Goal: Navigation & Orientation: Find specific page/section

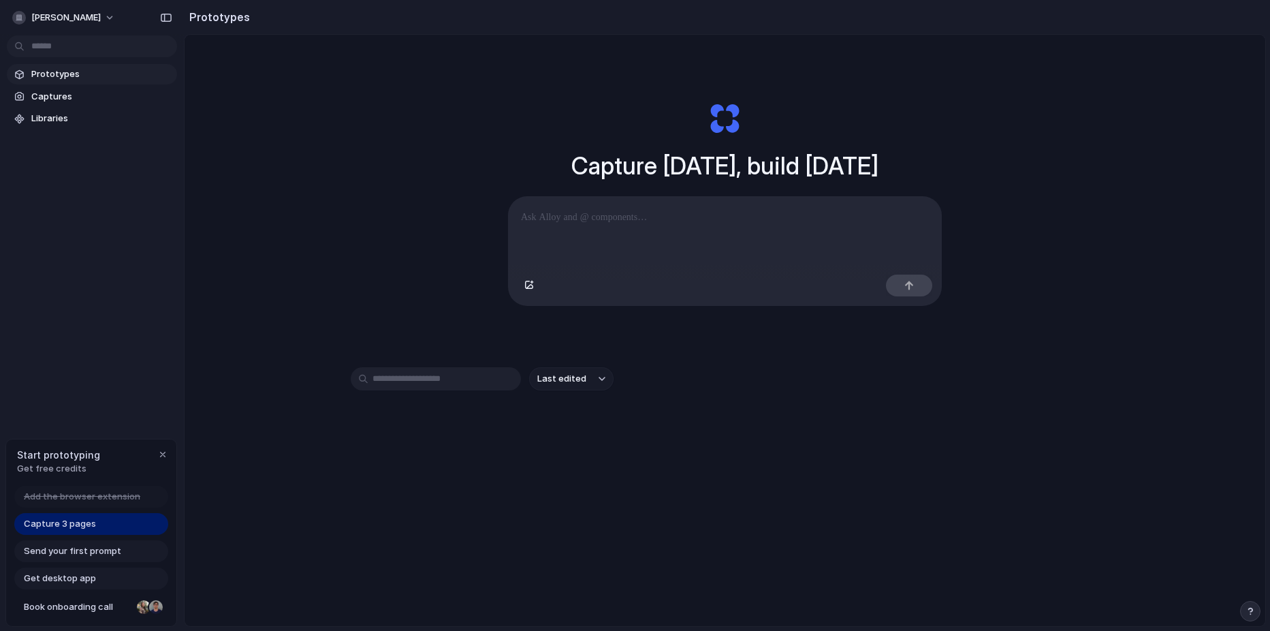
click at [966, 161] on div "Capture [DATE], build [DATE] Clone web app Clone screenshot Start from existing…" at bounding box center [725, 203] width 545 height 305
click at [646, 216] on p at bounding box center [725, 217] width 408 height 16
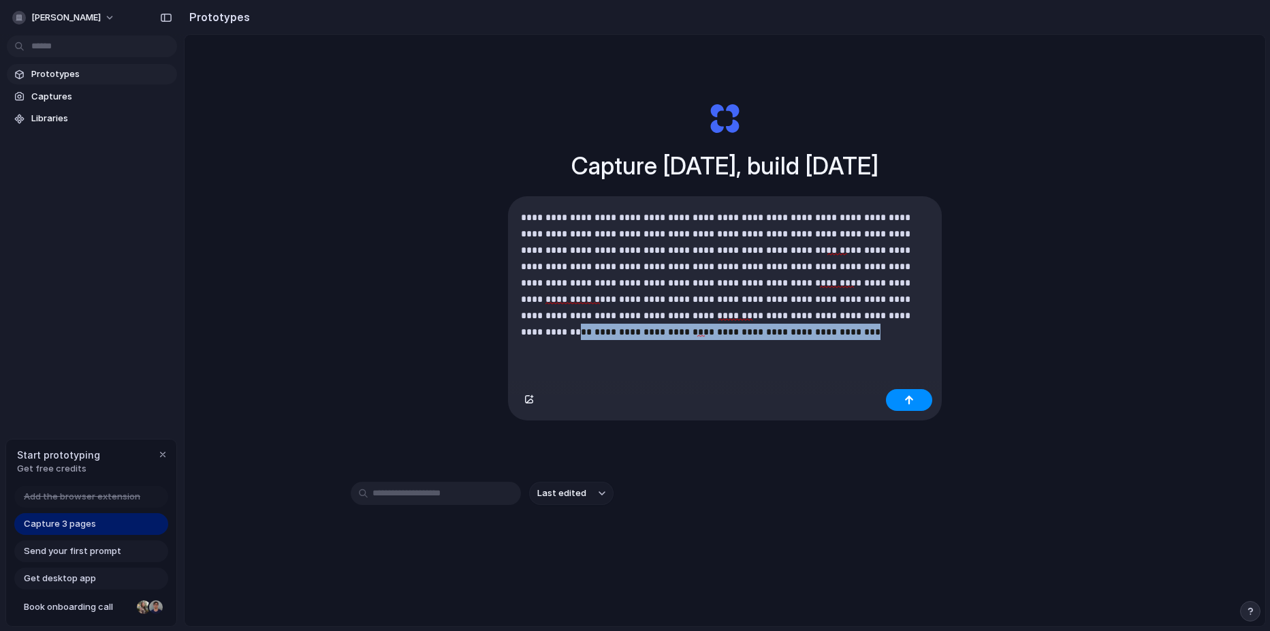
drag, startPoint x: 710, startPoint y: 334, endPoint x: 798, endPoint y: 319, distance: 89.9
click at [798, 319] on p "**********" at bounding box center [722, 274] width 402 height 131
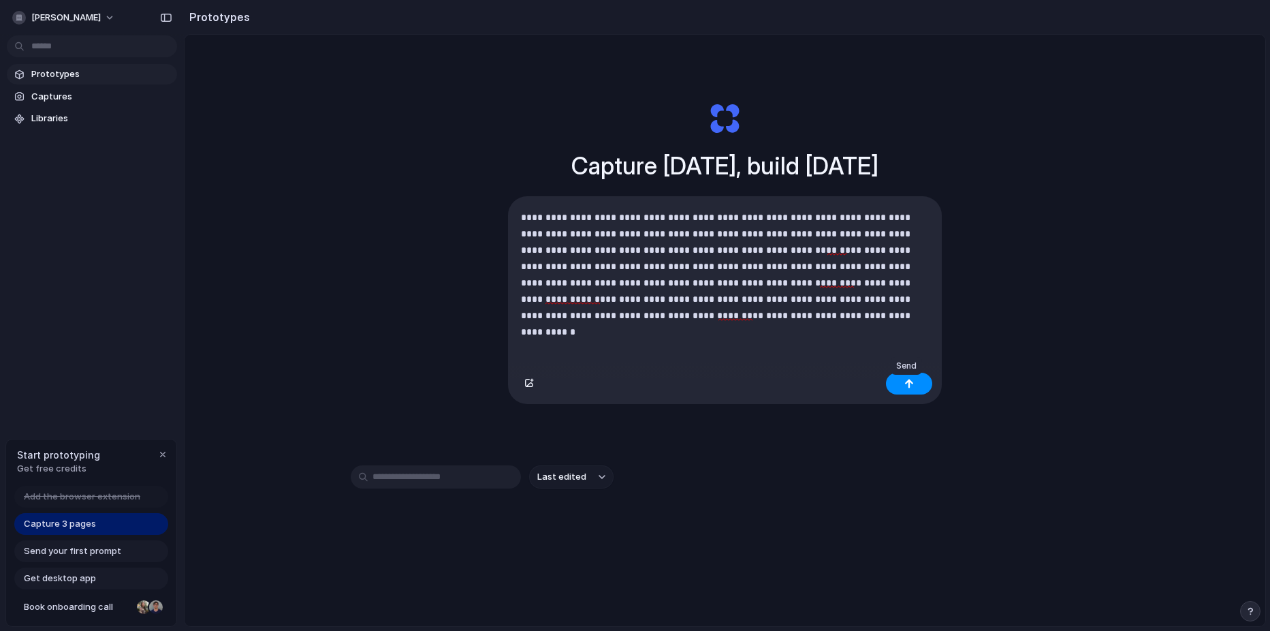
click at [918, 387] on button "button" at bounding box center [909, 383] width 46 height 22
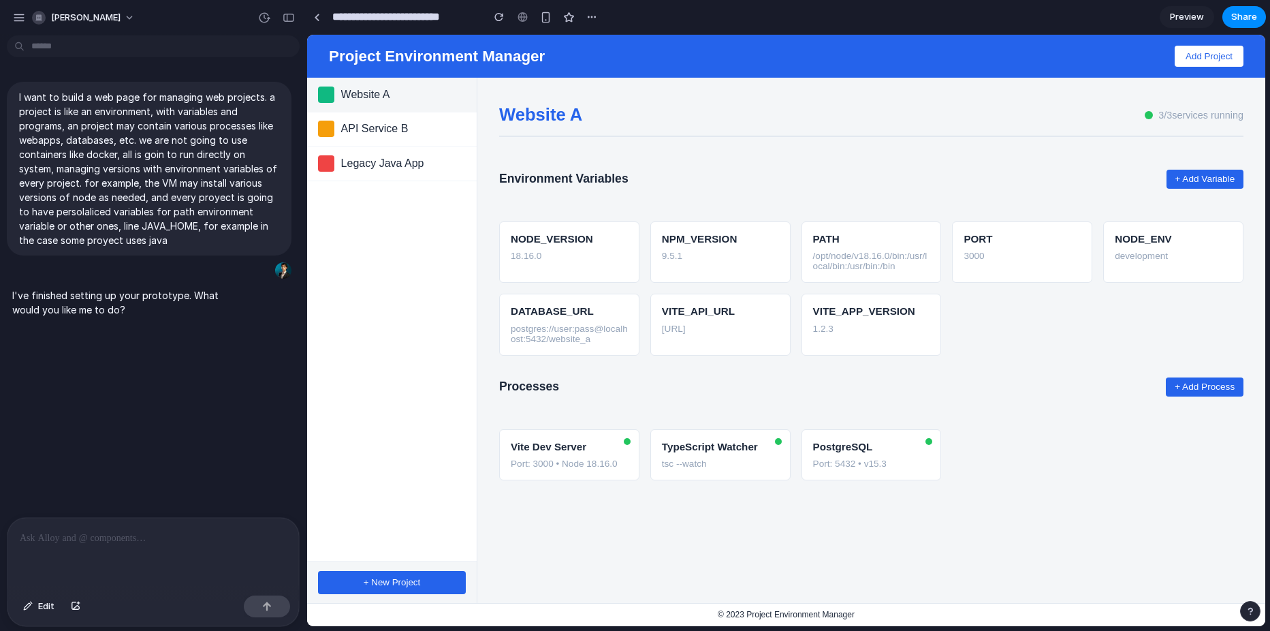
click at [381, 127] on span "API Service B" at bounding box center [403, 129] width 125 height 12
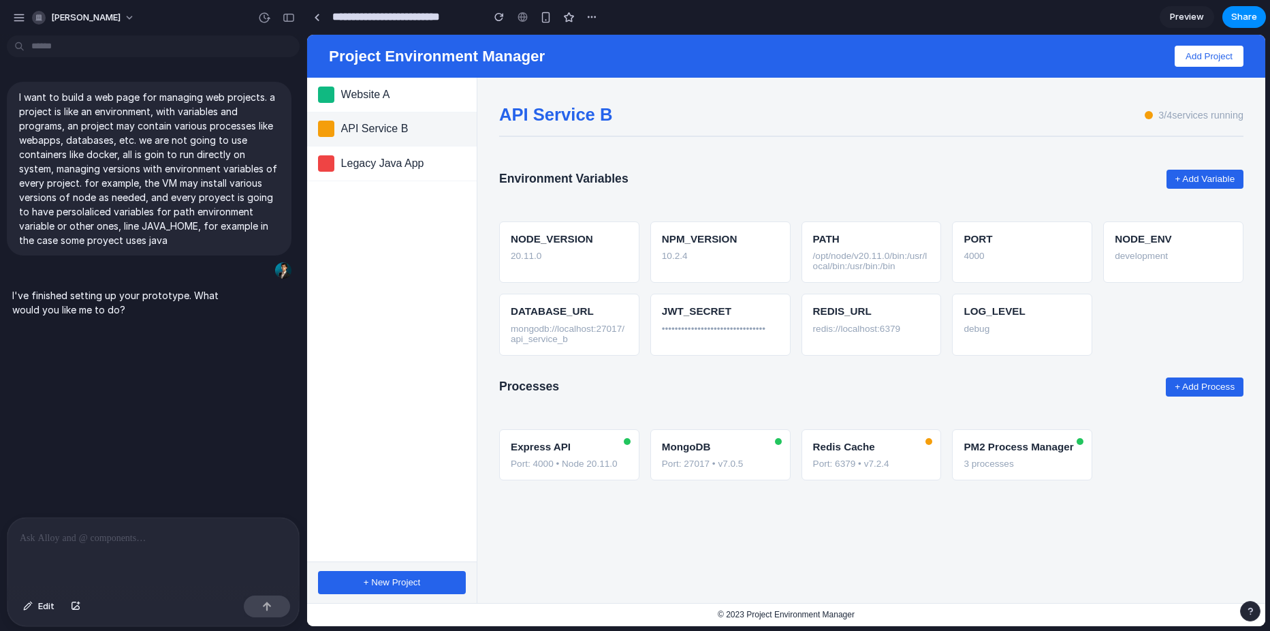
click at [385, 157] on span "Legacy Java App" at bounding box center [403, 163] width 125 height 12
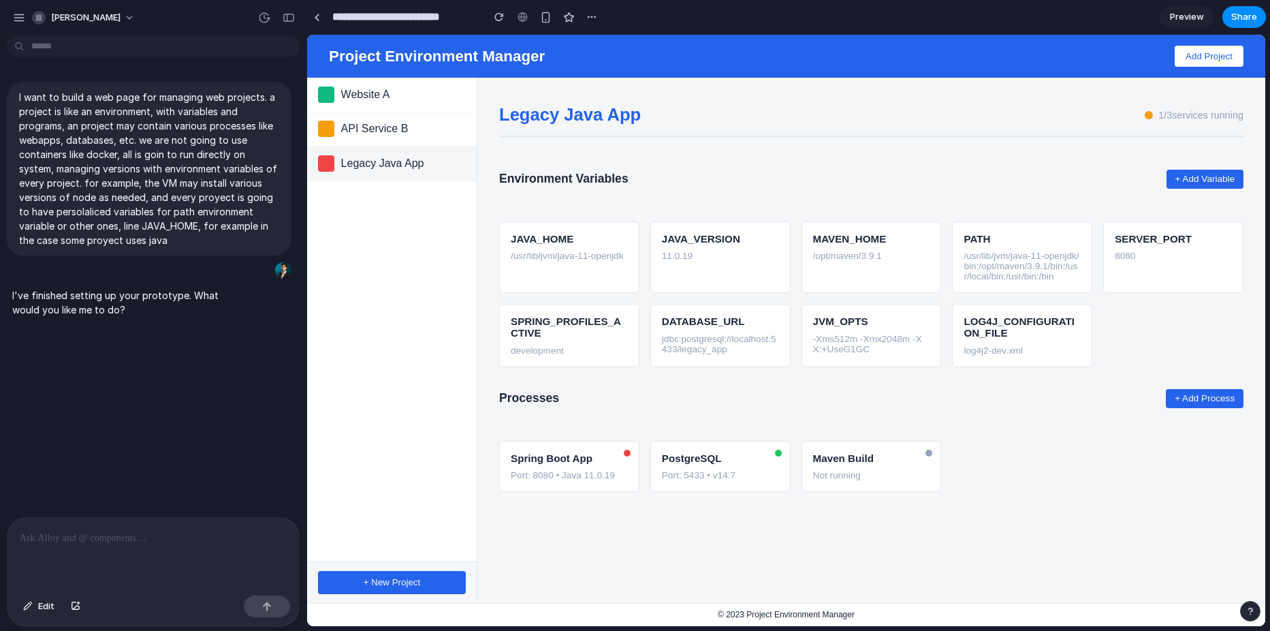
click at [382, 95] on span "Website A" at bounding box center [403, 95] width 125 height 12
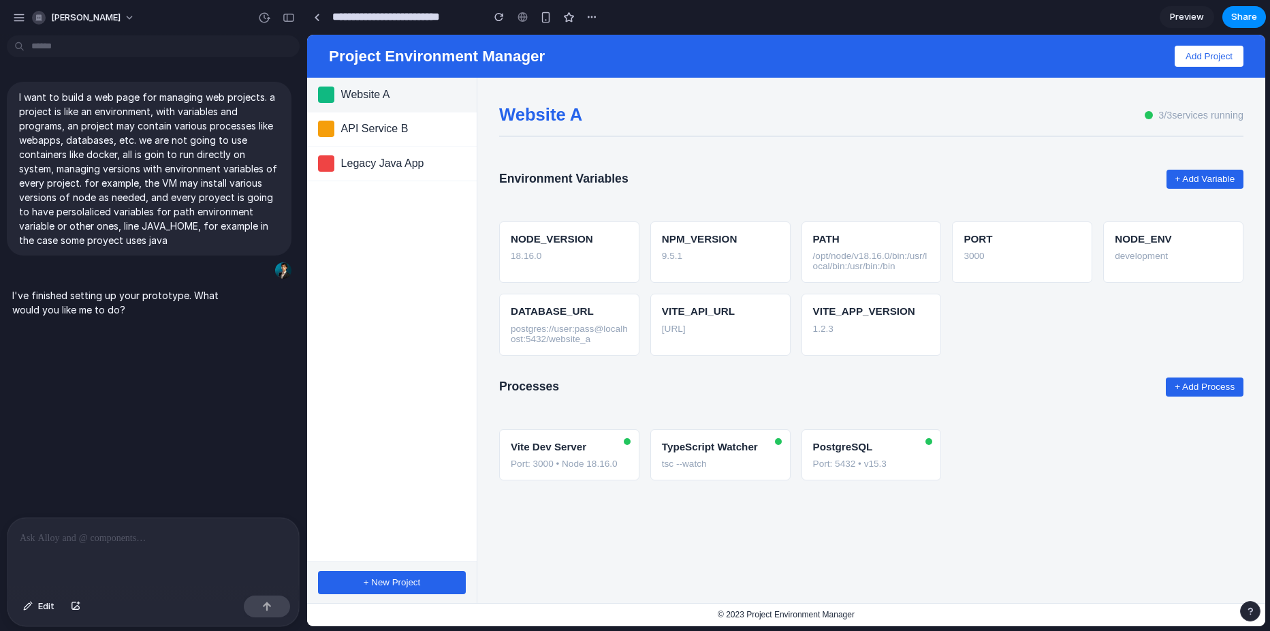
drag, startPoint x: 217, startPoint y: 432, endPoint x: 210, endPoint y: 450, distance: 18.7
drag, startPoint x: 518, startPoint y: 485, endPoint x: 608, endPoint y: 520, distance: 97.2
click at [608, 520] on section "Website A 3 / 3 services running Environment Variables + Add Variable NODE_VERS…" at bounding box center [871, 340] width 788 height 525
click at [438, 125] on span "API Service B" at bounding box center [403, 129] width 125 height 12
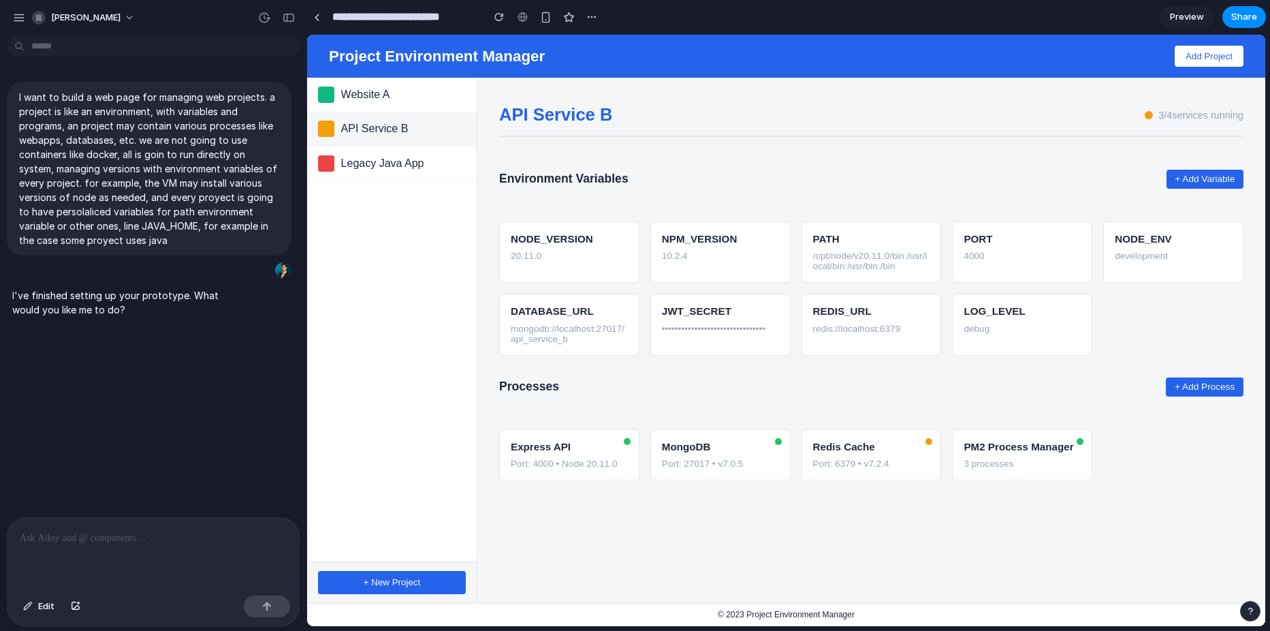
click at [422, 164] on span "Legacy Java App" at bounding box center [403, 163] width 125 height 12
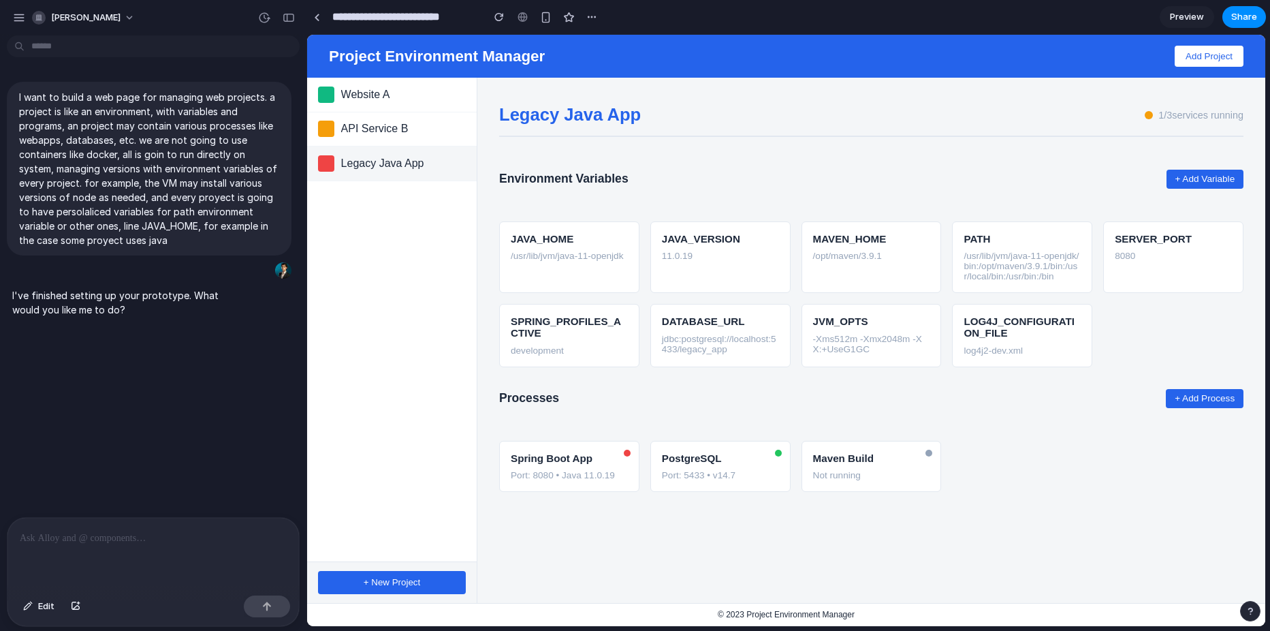
click at [196, 534] on p at bounding box center [153, 538] width 267 height 16
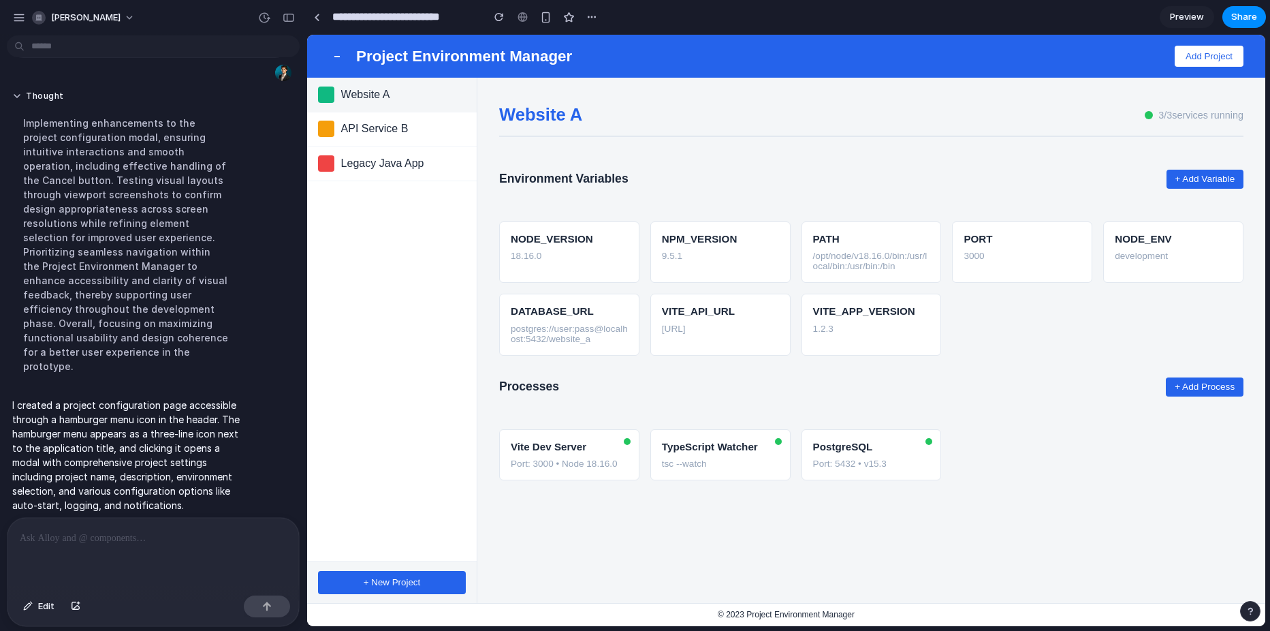
click at [361, 129] on span "API Service B" at bounding box center [403, 129] width 125 height 12
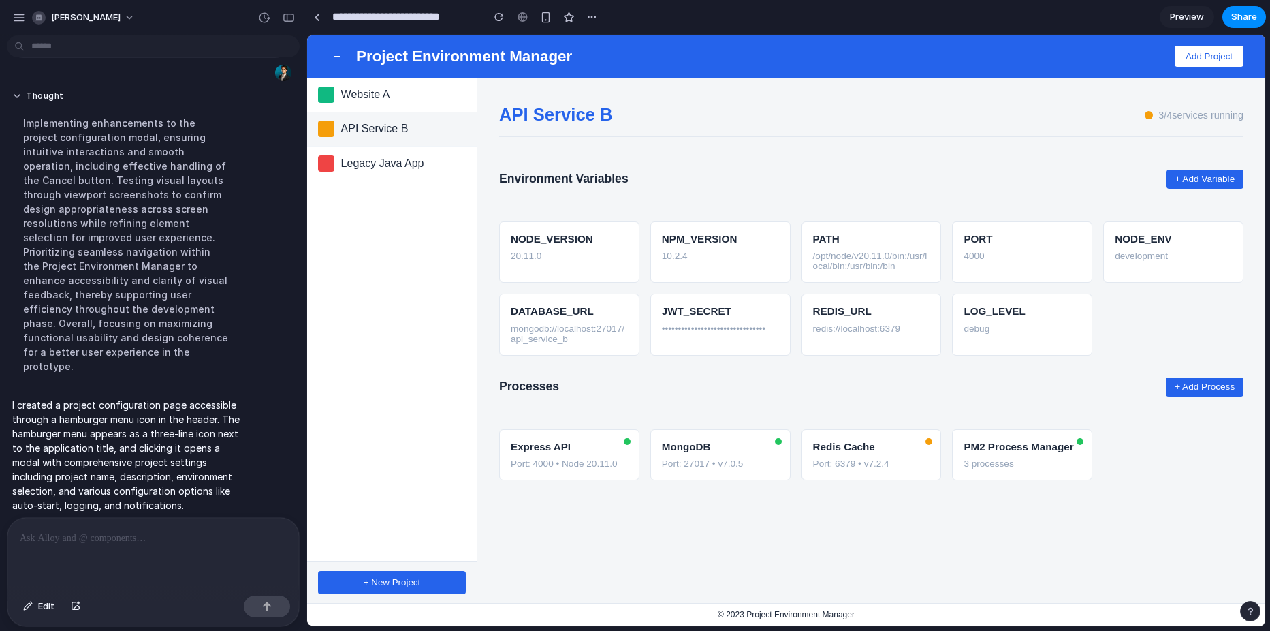
click at [369, 159] on span "Legacy Java App" at bounding box center [403, 163] width 125 height 12
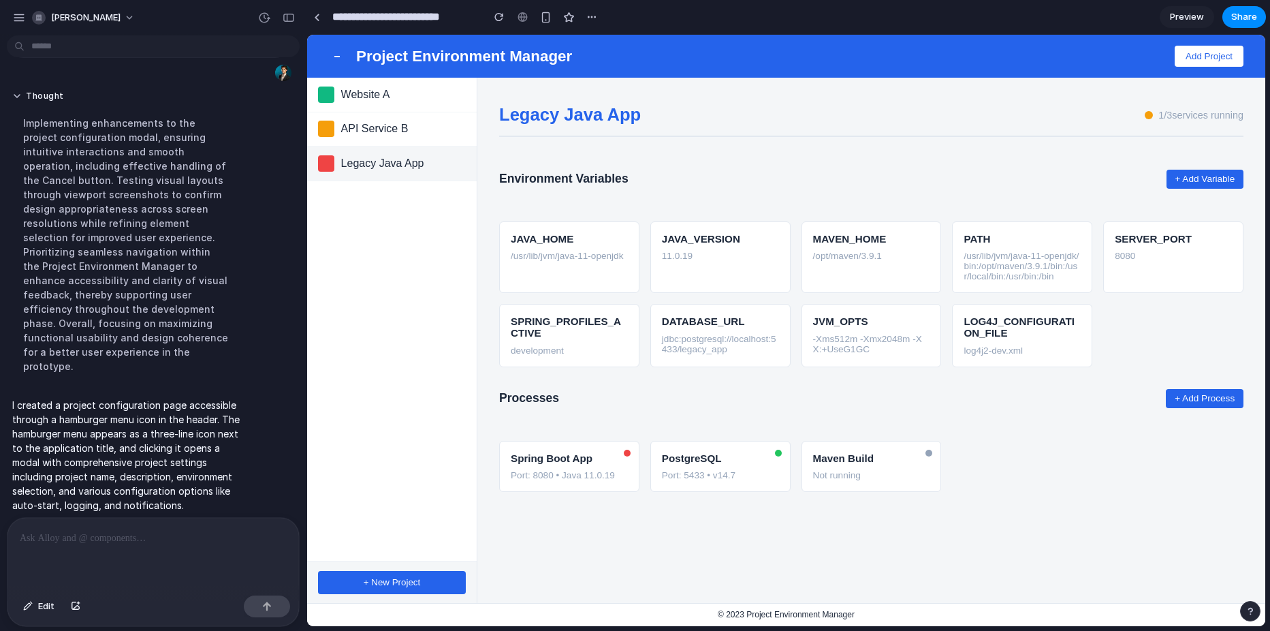
click at [372, 128] on span "API Service B" at bounding box center [403, 129] width 125 height 12
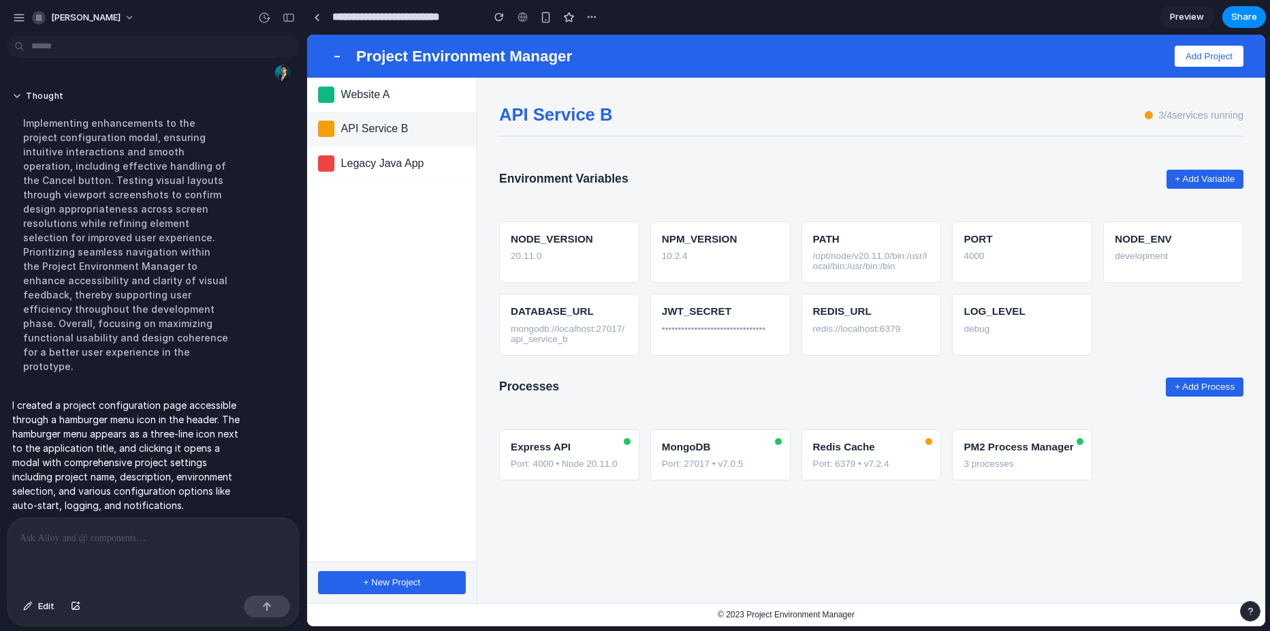
click at [372, 109] on div "Website A" at bounding box center [392, 95] width 170 height 35
